Goal: Information Seeking & Learning: Learn about a topic

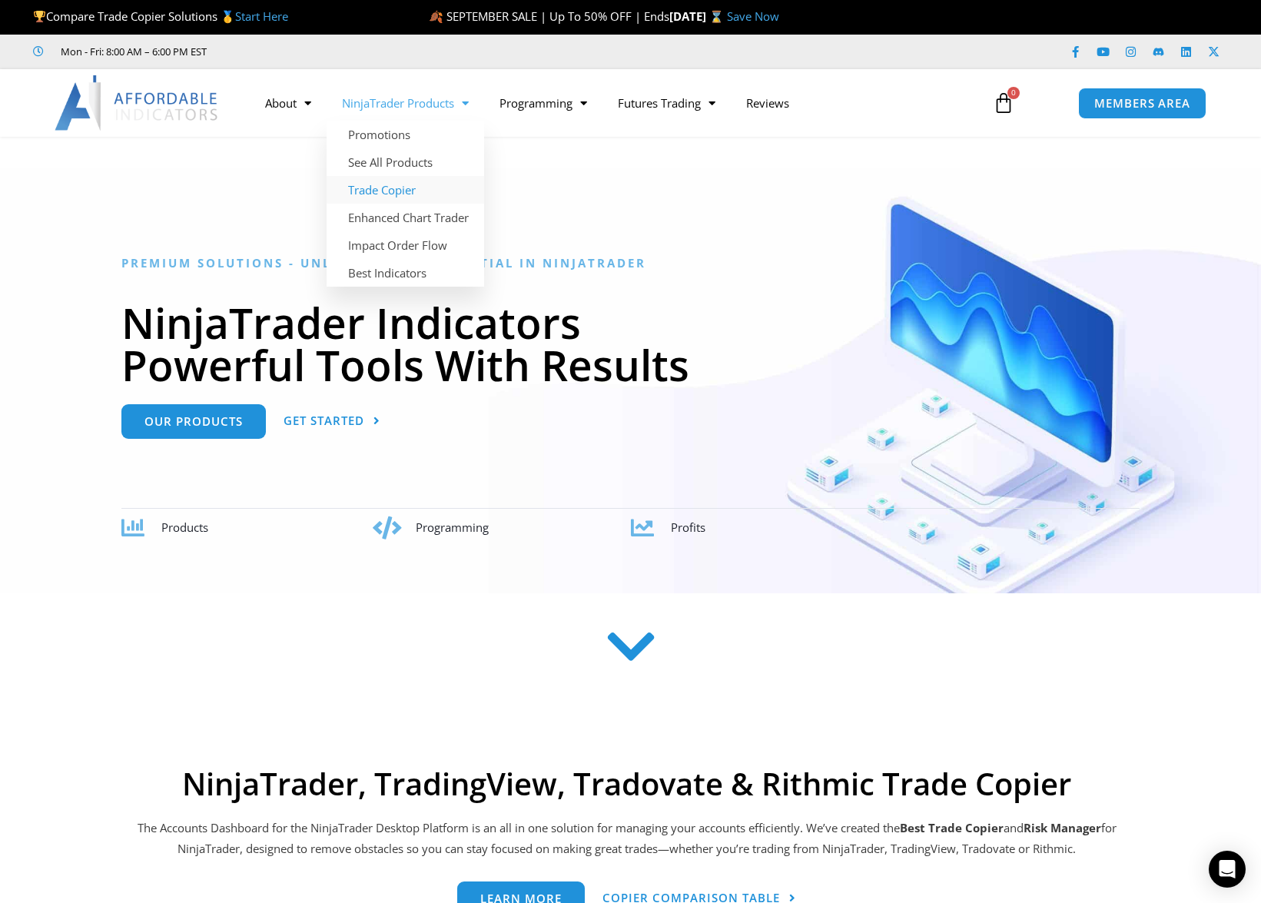
click at [413, 193] on link "Trade Copier" at bounding box center [406, 190] width 158 height 28
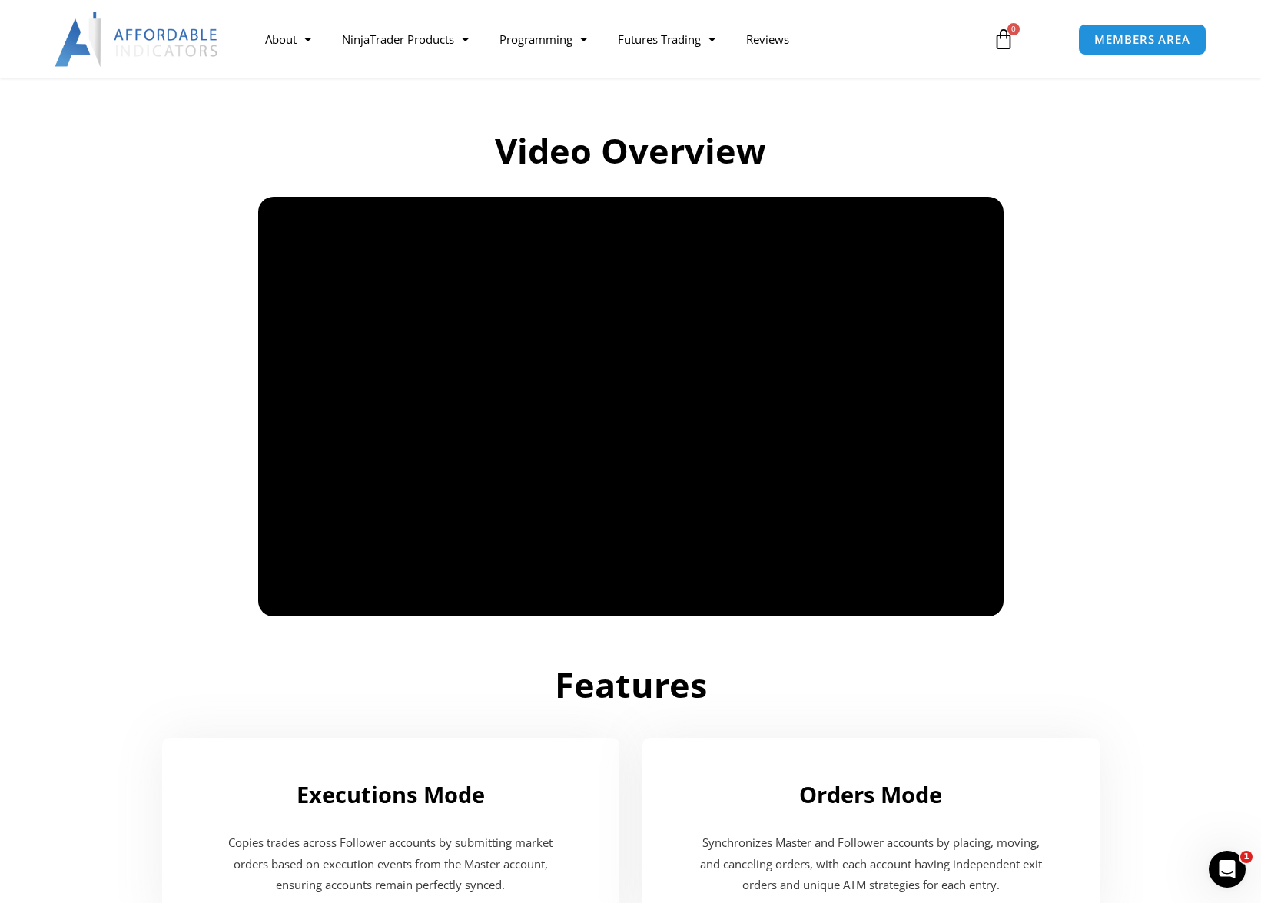
scroll to position [996, 0]
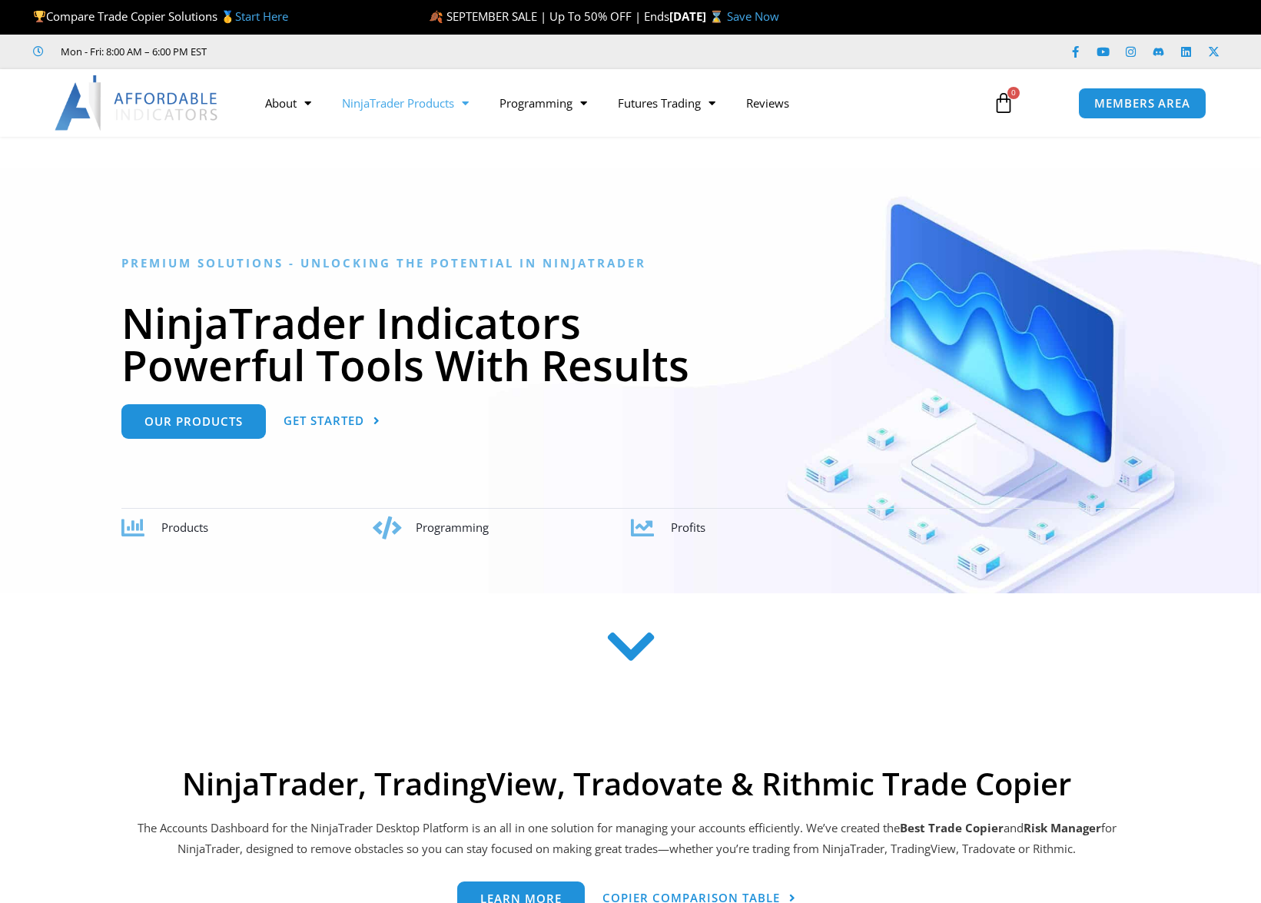
click at [432, 111] on link "NinjaTrader Products" at bounding box center [406, 102] width 158 height 35
click at [395, 188] on link "Trade Copier" at bounding box center [406, 190] width 158 height 28
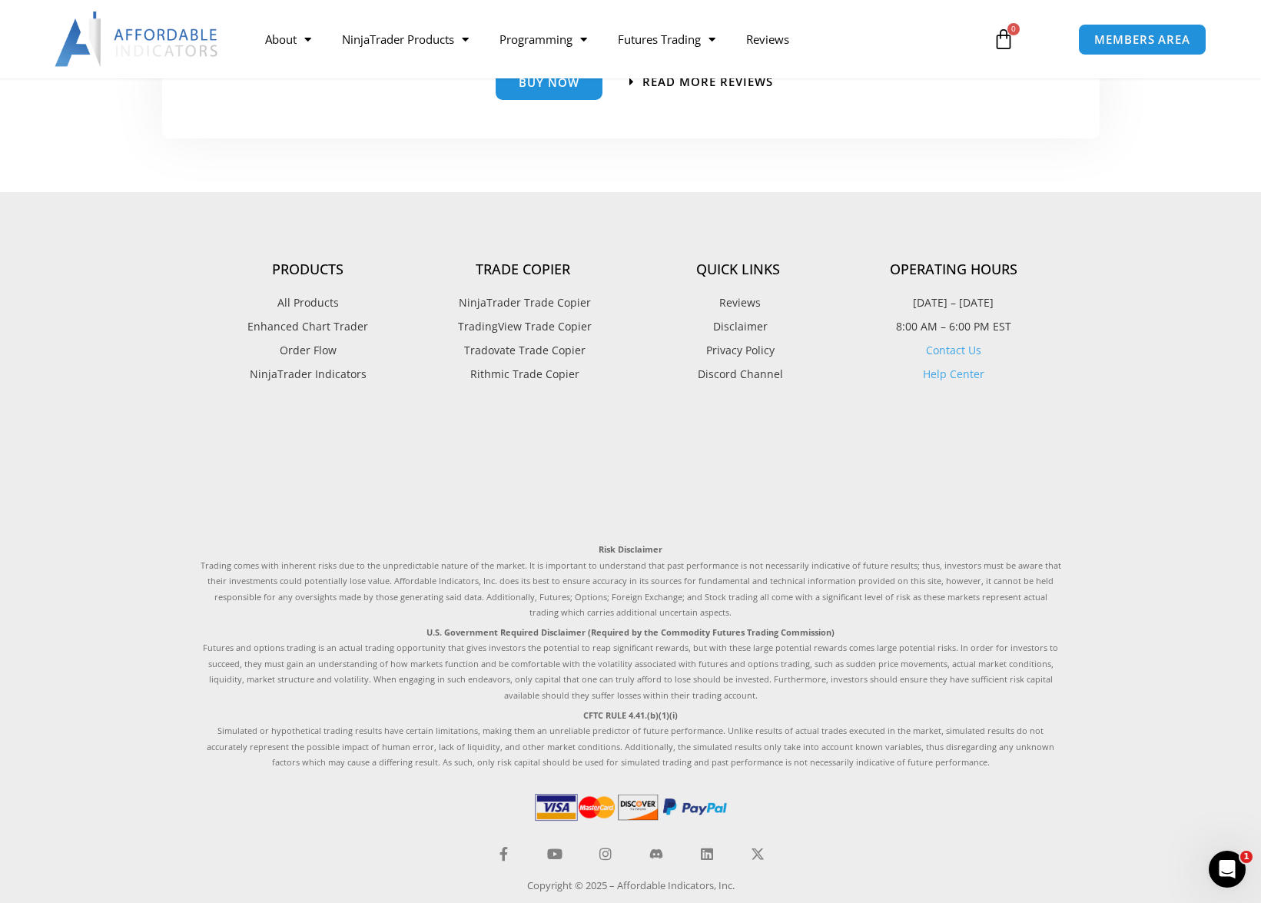
scroll to position [3624, 0]
